Goal: Check status: Check status

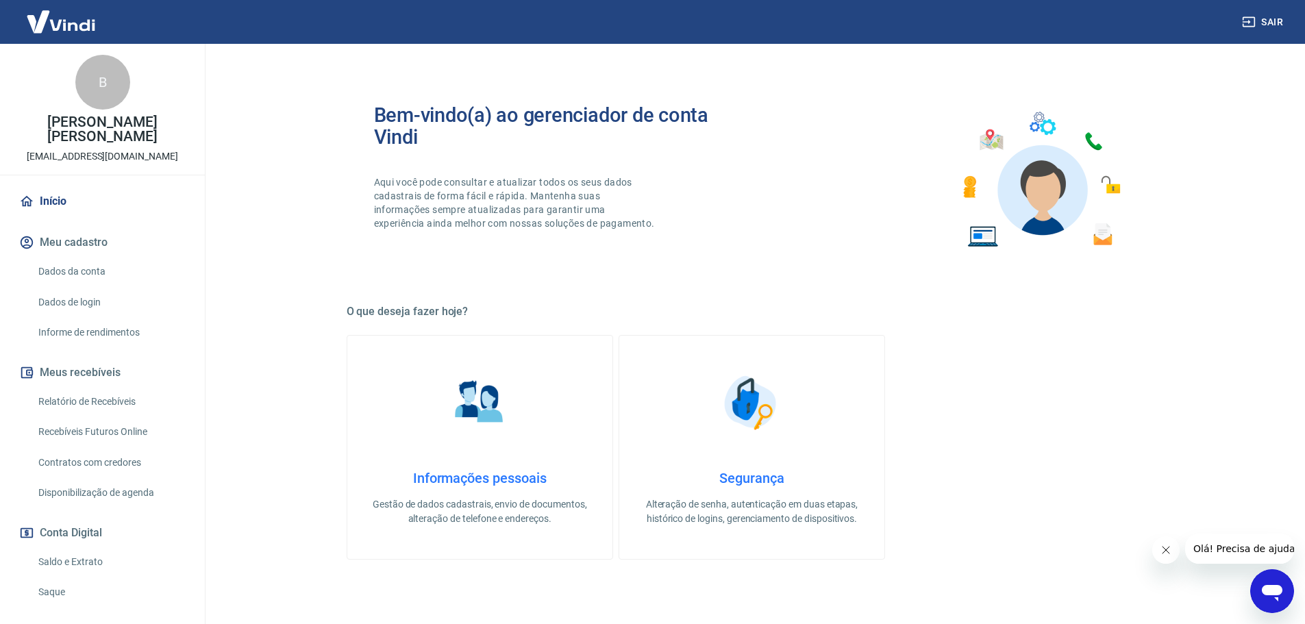
click at [72, 18] on img at bounding box center [60, 22] width 89 height 42
click at [114, 400] on link "Relatório de Recebíveis" at bounding box center [110, 402] width 155 height 28
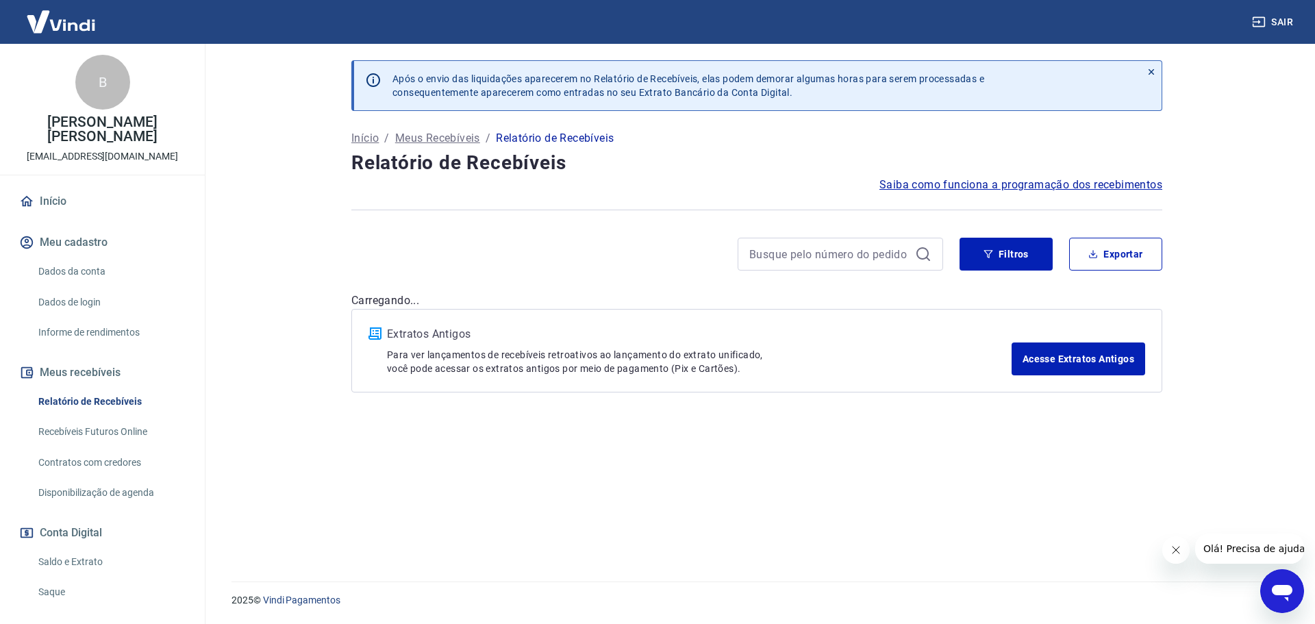
click at [467, 134] on p "Meus Recebíveis" at bounding box center [437, 138] width 85 height 16
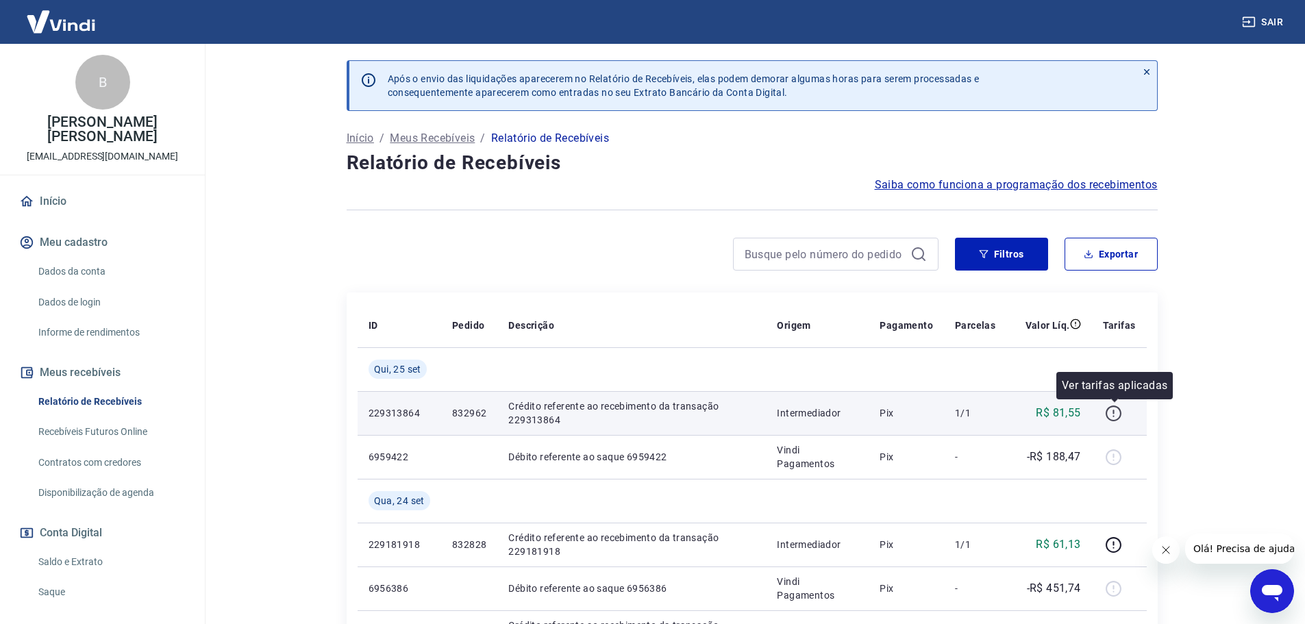
click at [1115, 407] on icon "button" at bounding box center [1113, 413] width 17 height 17
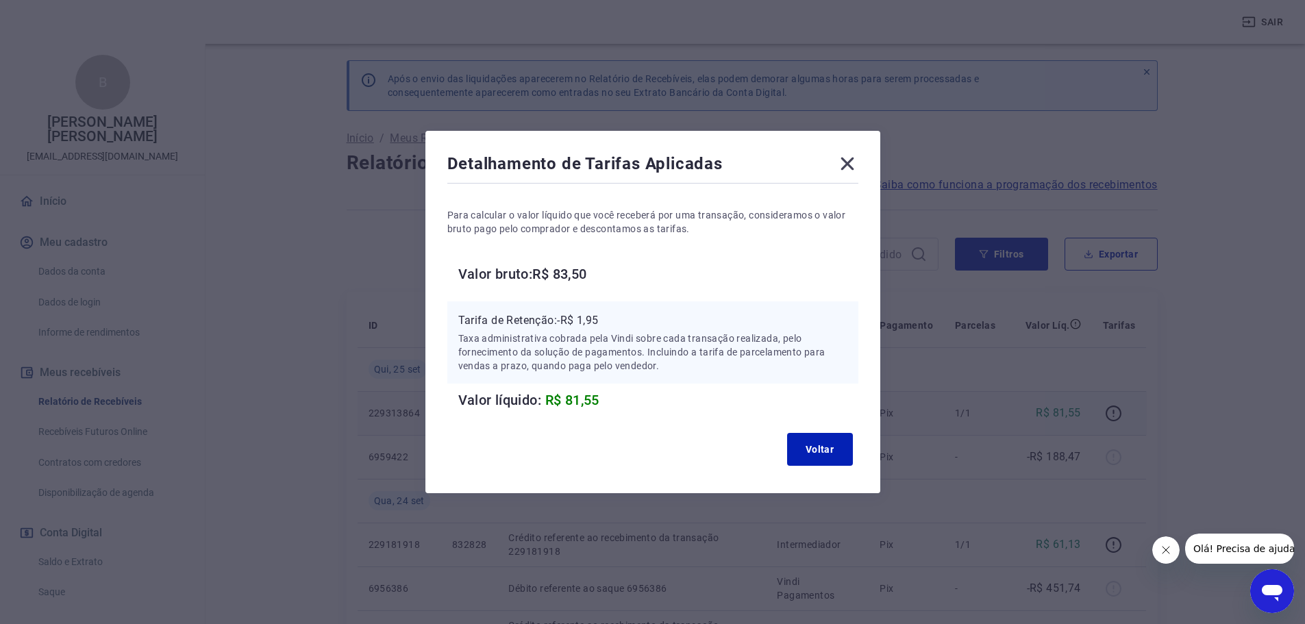
click at [851, 159] on icon at bounding box center [847, 164] width 22 height 22
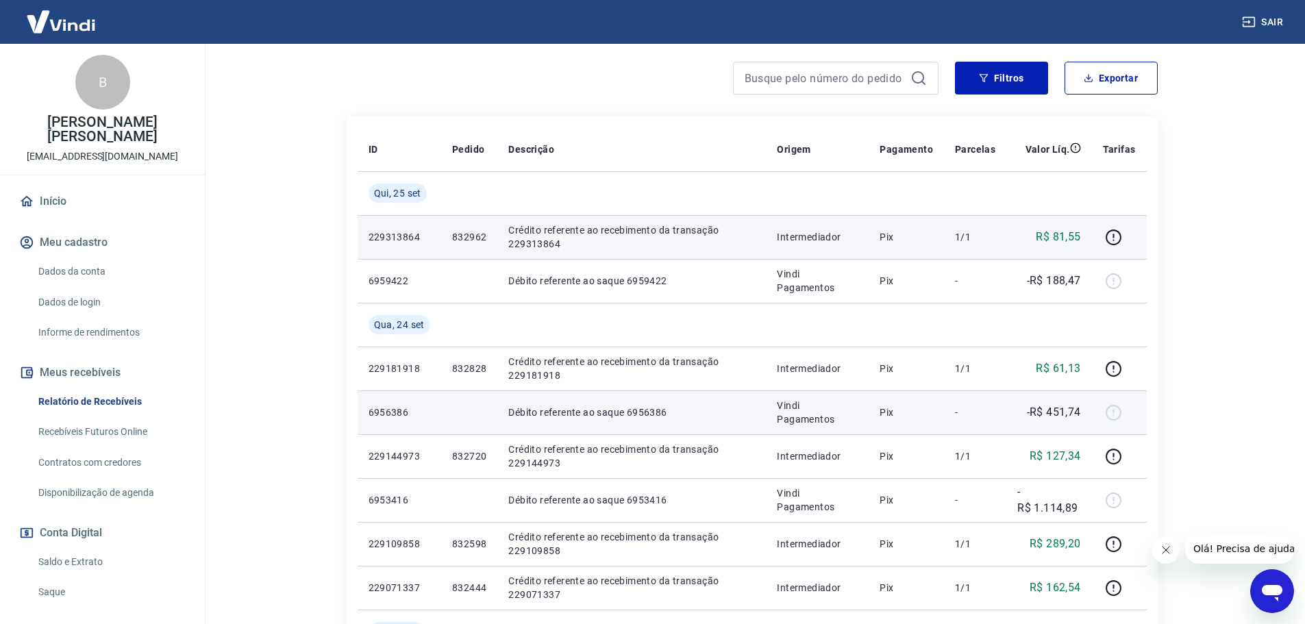
scroll to position [206, 0]
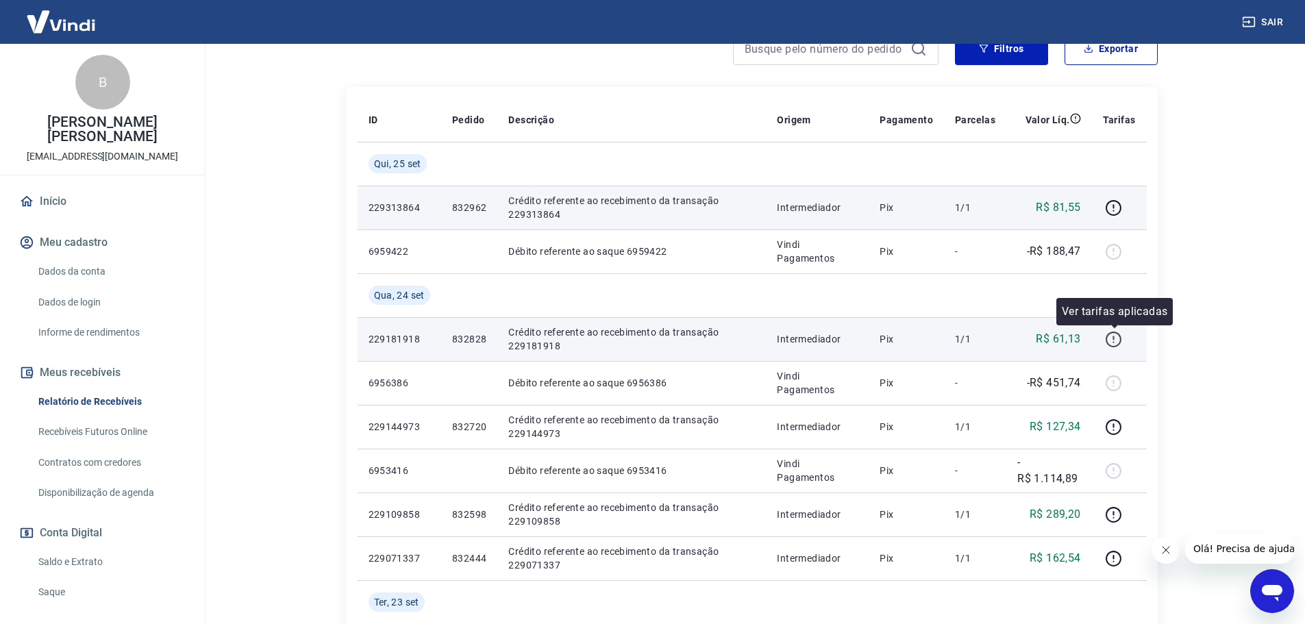
click at [1119, 336] on icon "button" at bounding box center [1113, 339] width 17 height 17
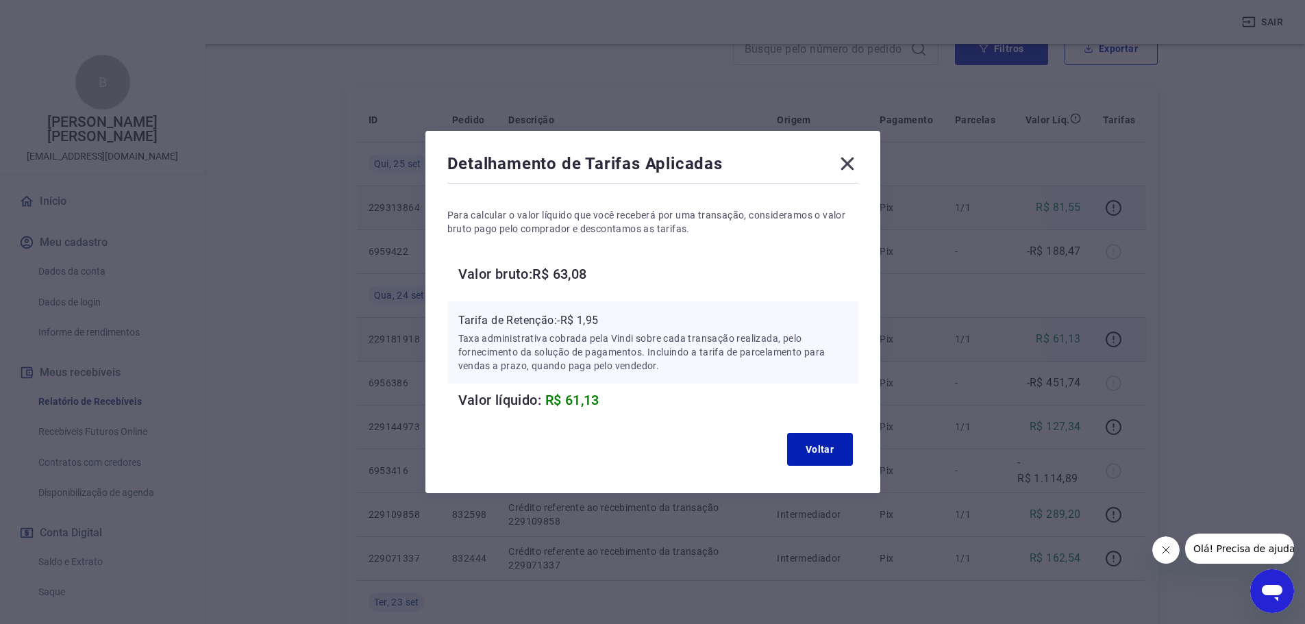
click at [854, 162] on icon at bounding box center [847, 164] width 13 height 13
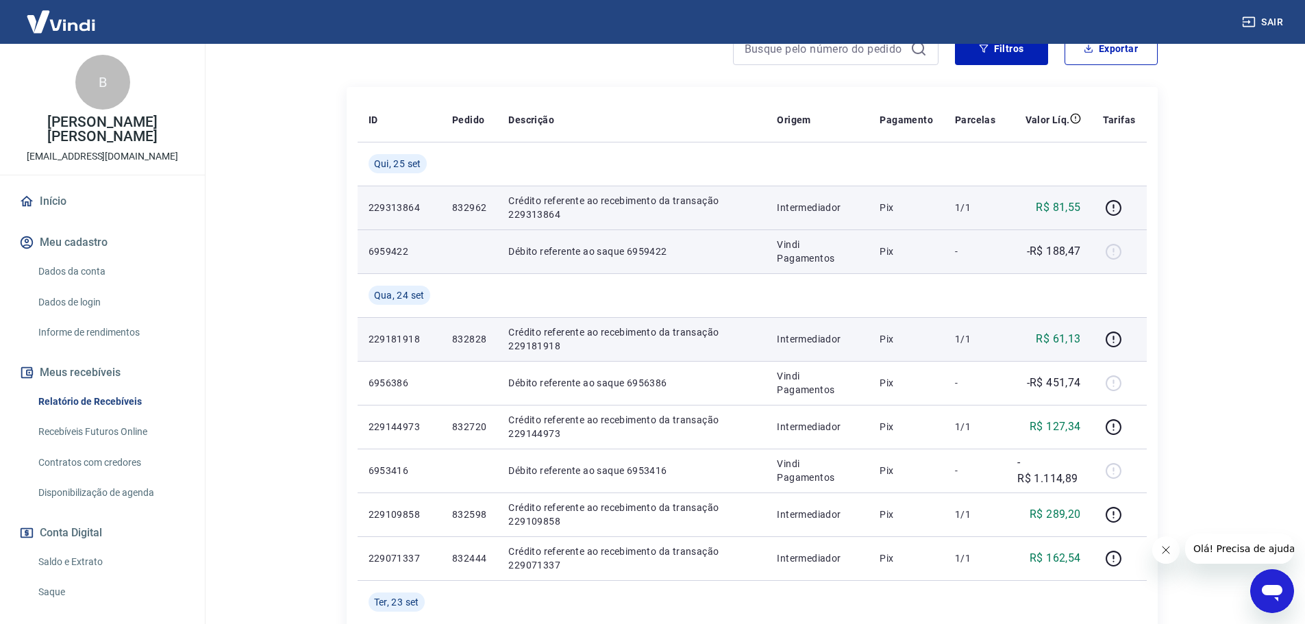
click at [1108, 251] on div at bounding box center [1119, 251] width 33 height 22
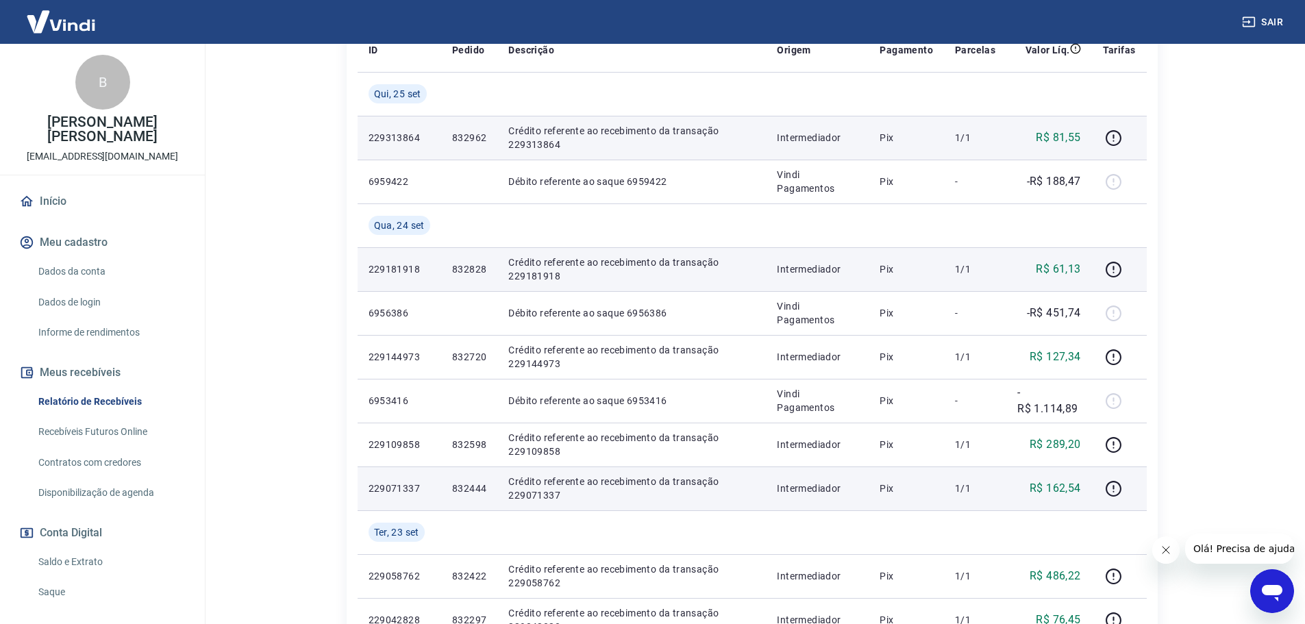
scroll to position [343, 0]
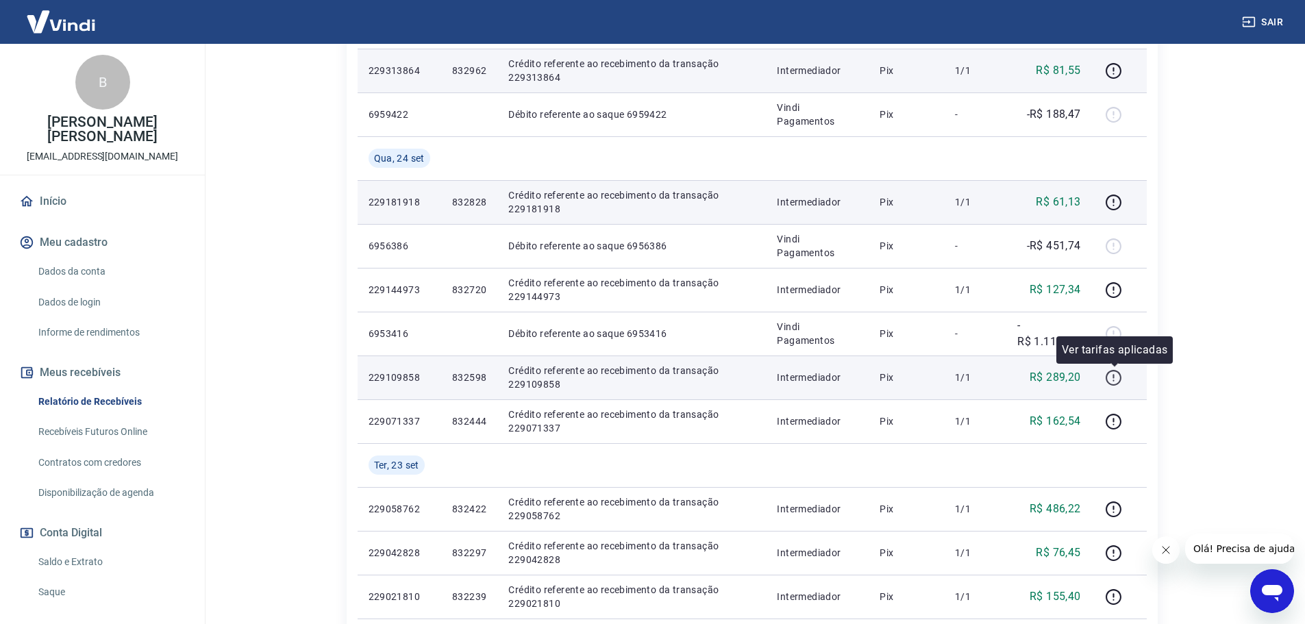
click at [1121, 376] on icon "button" at bounding box center [1114, 378] width 16 height 16
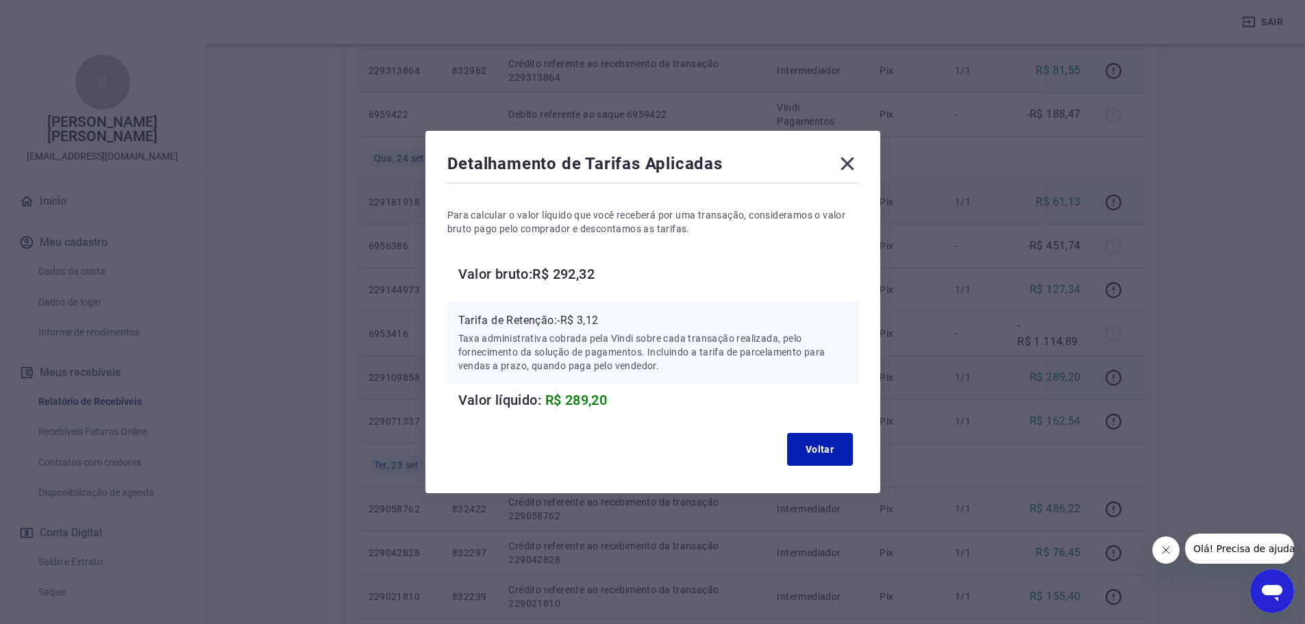
click at [854, 158] on icon at bounding box center [847, 164] width 22 height 22
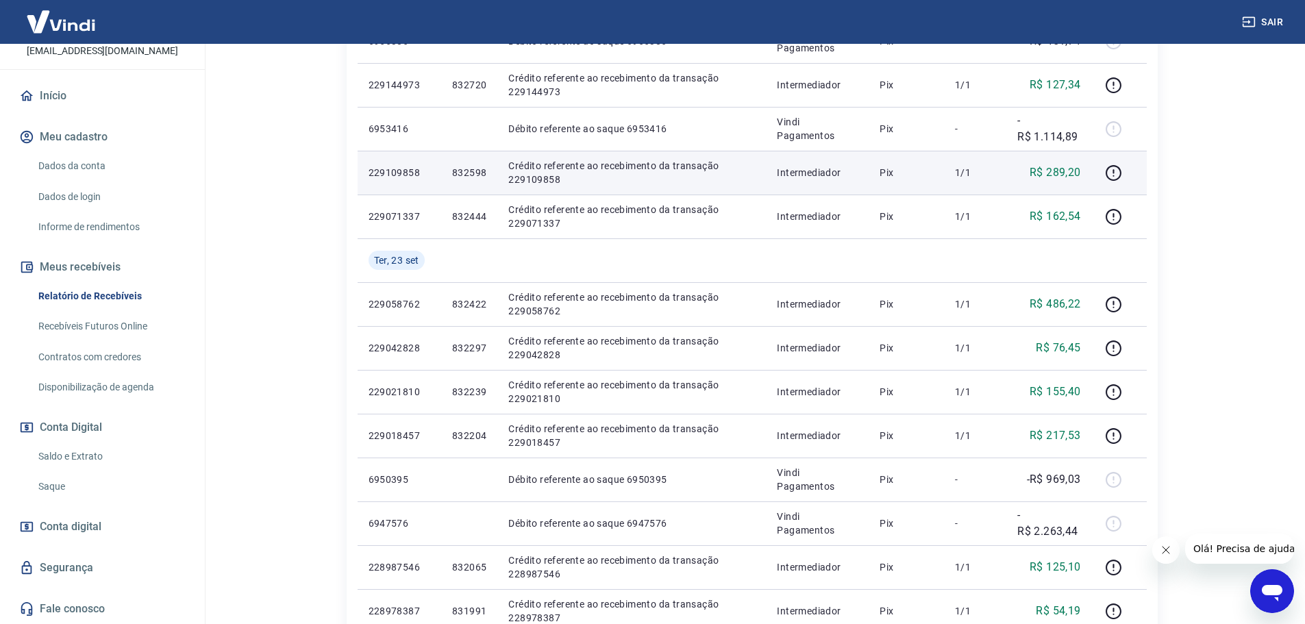
scroll to position [548, 0]
click at [89, 527] on span "Conta digital" at bounding box center [71, 526] width 62 height 19
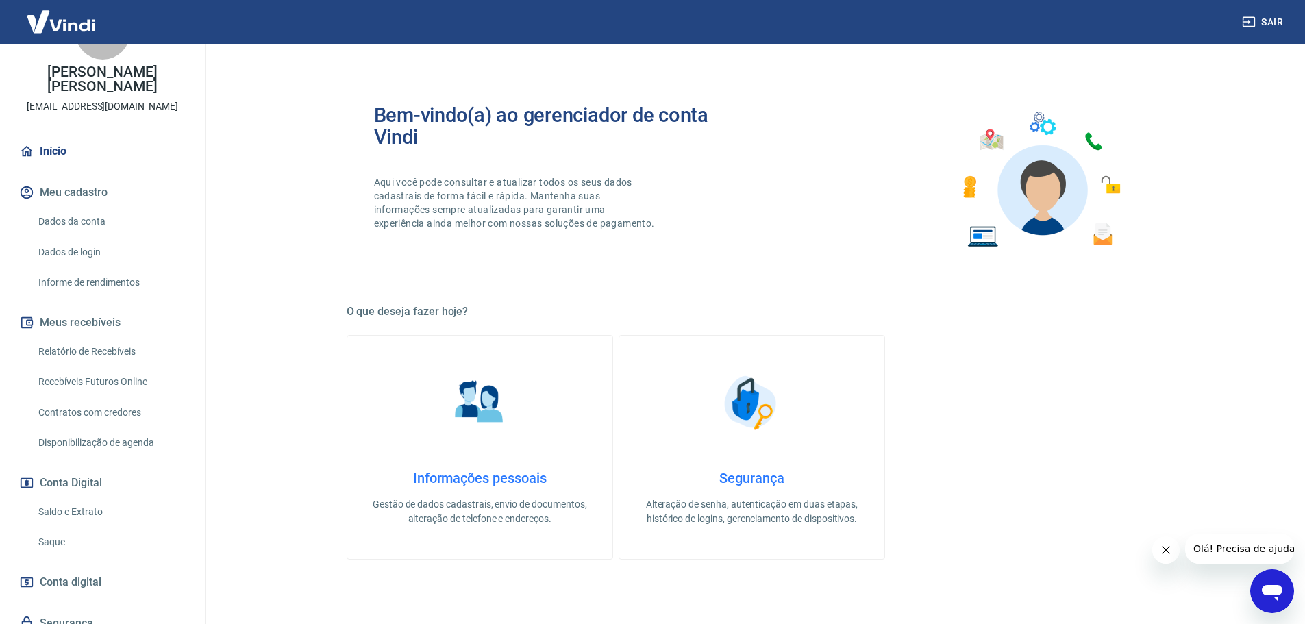
scroll to position [105, 0]
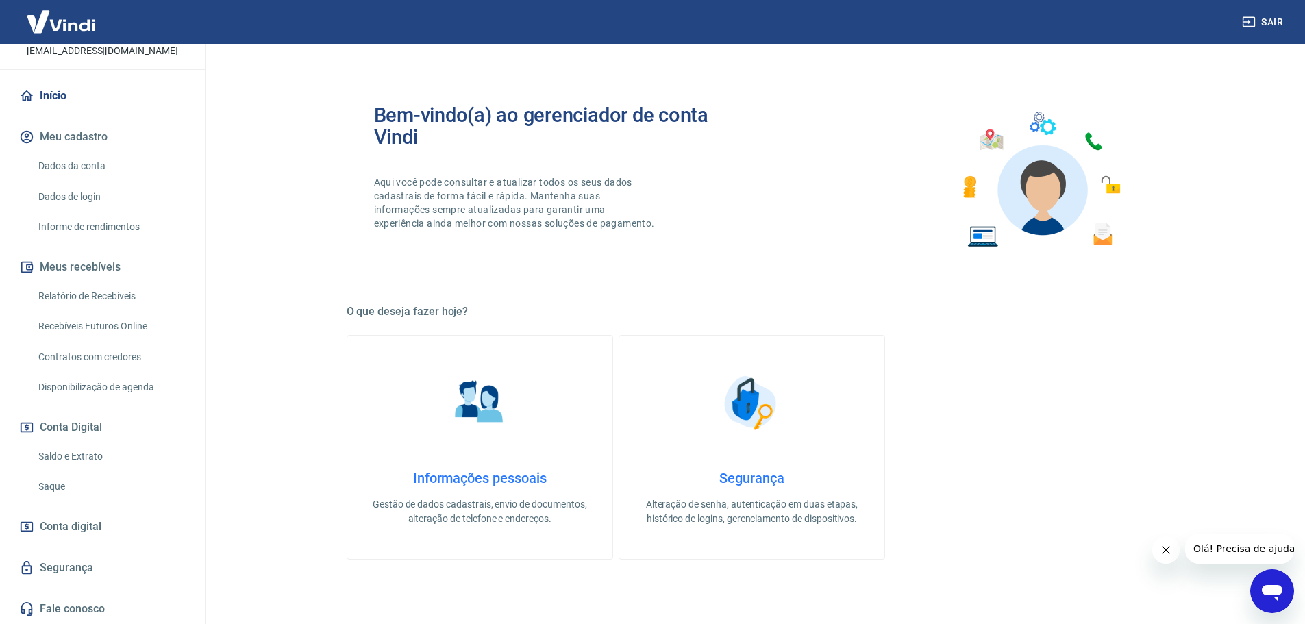
click at [87, 454] on link "Saldo e Extrato" at bounding box center [110, 457] width 155 height 28
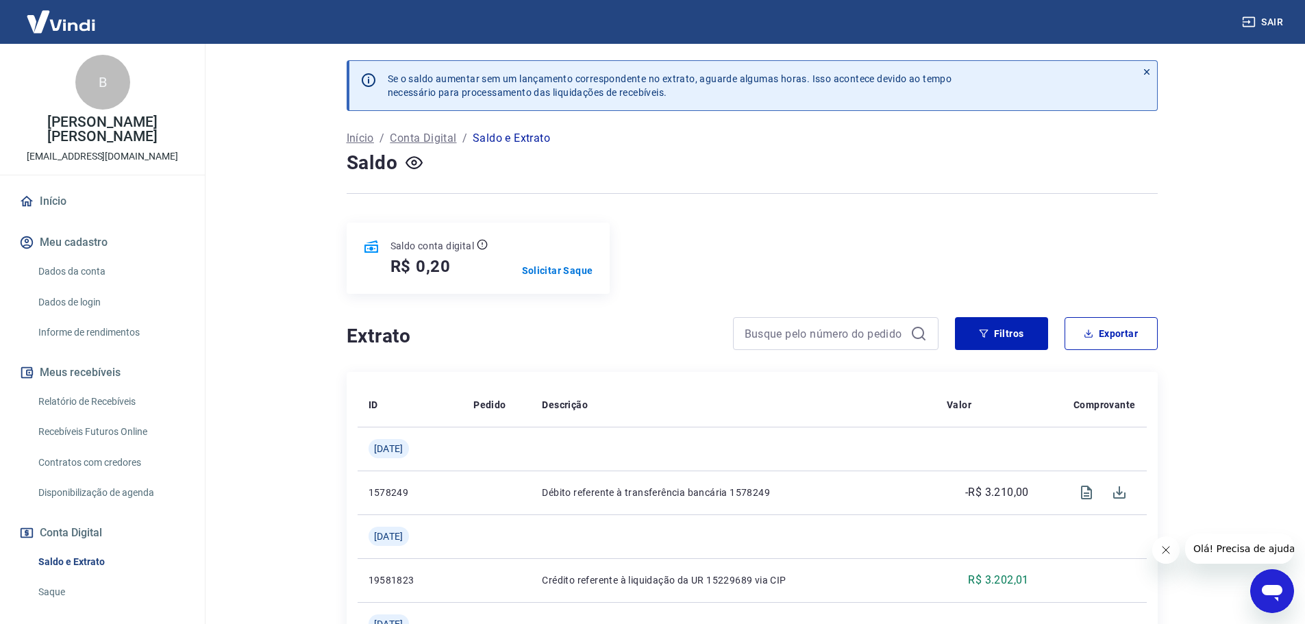
click at [114, 405] on link "Relatório de Recebíveis" at bounding box center [110, 402] width 155 height 28
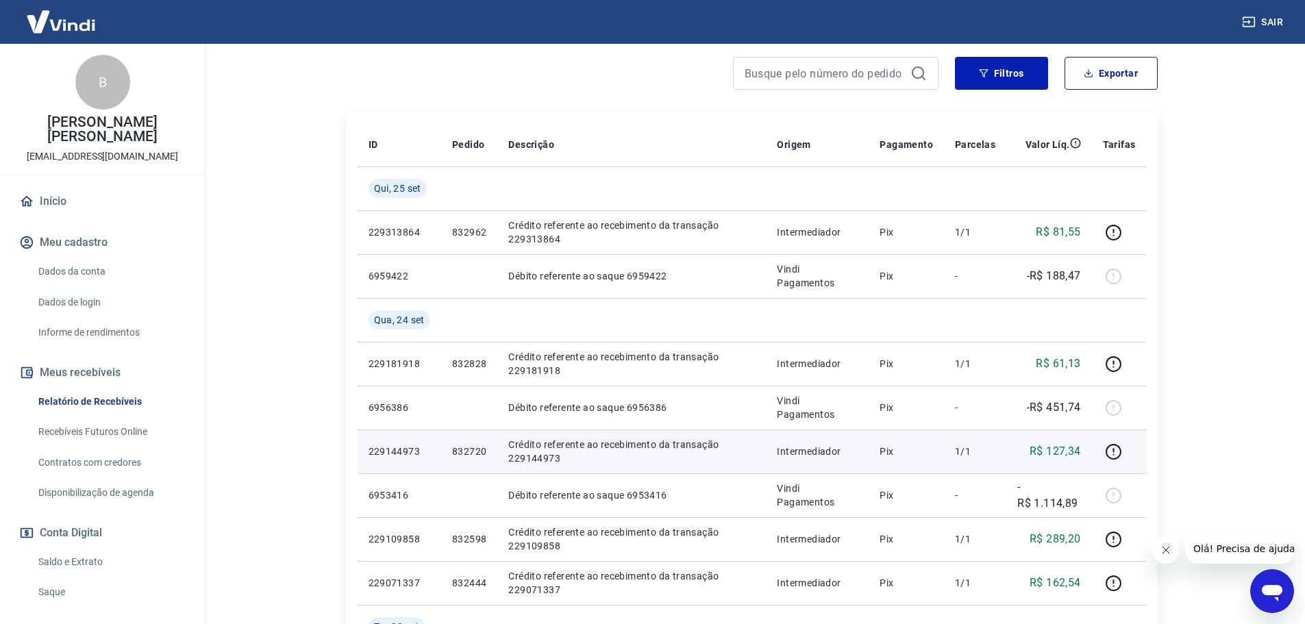
scroll to position [206, 0]
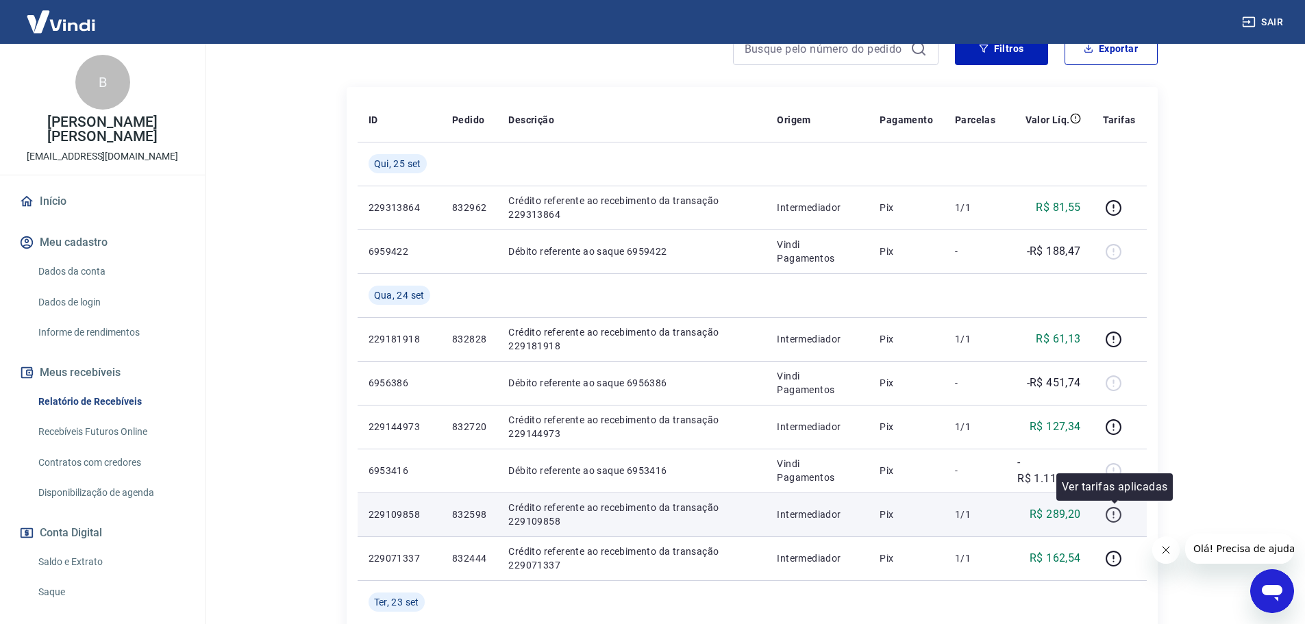
click at [1113, 519] on icon "button" at bounding box center [1113, 514] width 17 height 17
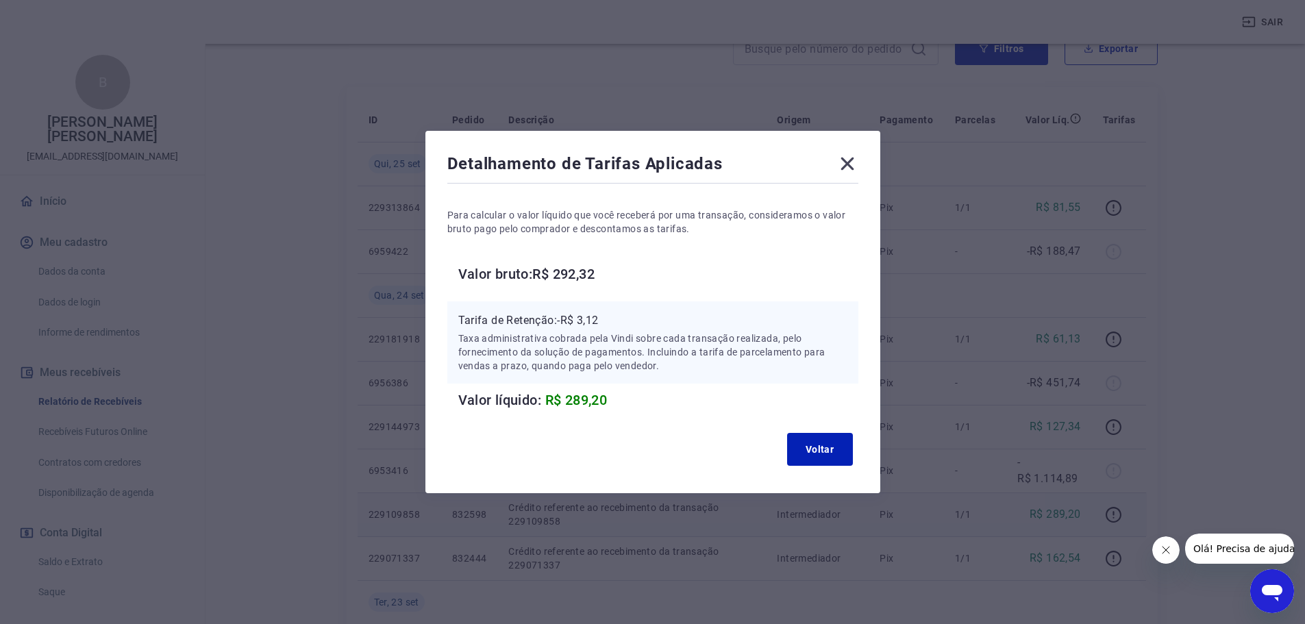
click at [851, 164] on icon at bounding box center [847, 164] width 13 height 13
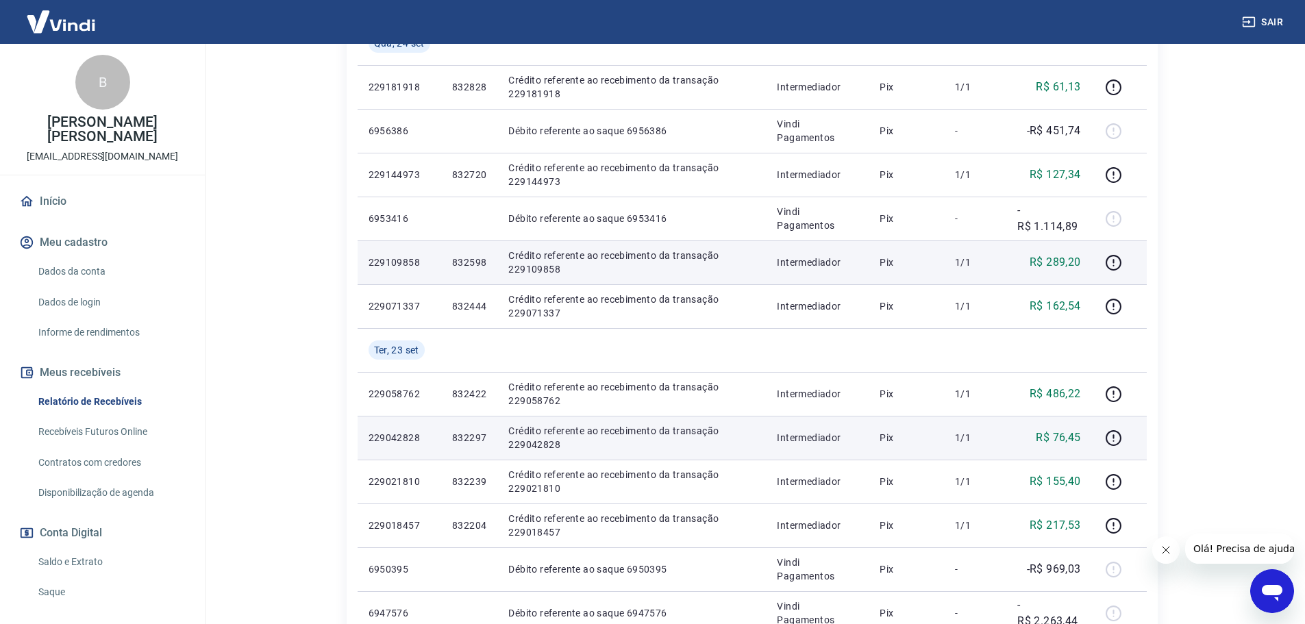
scroll to position [480, 0]
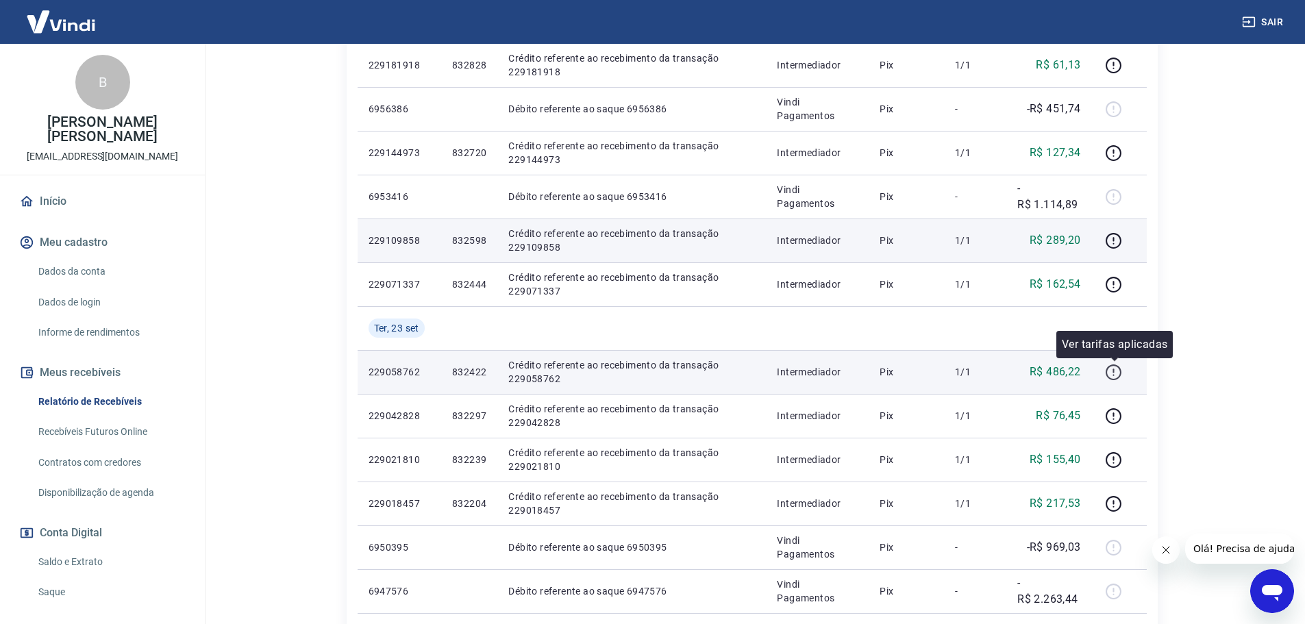
click at [1112, 364] on icon "button" at bounding box center [1114, 372] width 16 height 16
